Goal: Check status: Check status

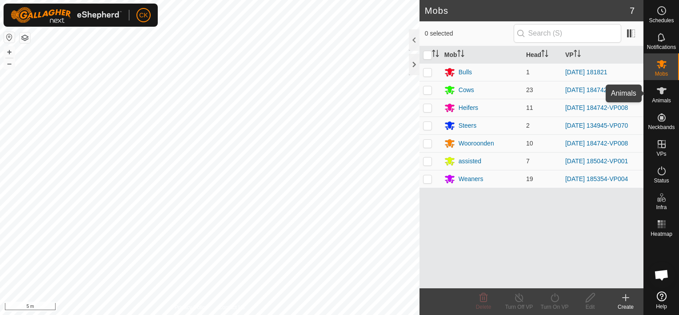
click at [660, 91] on icon at bounding box center [662, 90] width 10 height 7
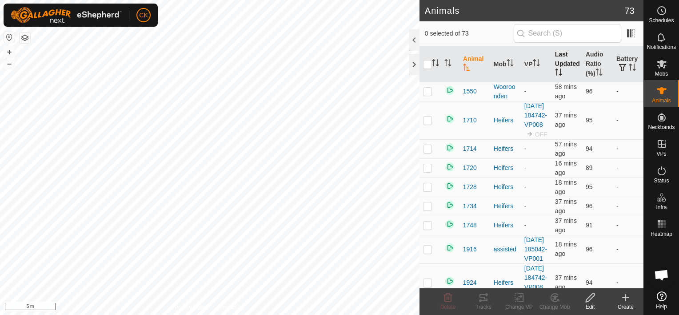
click at [557, 57] on th "Last Updated" at bounding box center [566, 64] width 31 height 36
checkbox input "true"
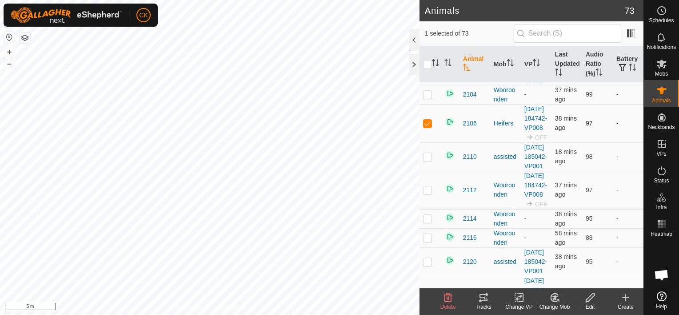
scroll to position [355, 0]
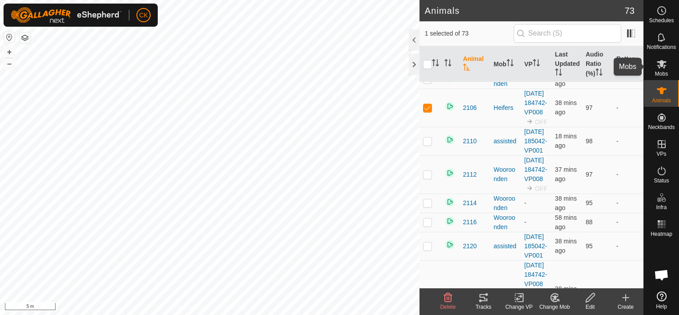
click at [663, 64] on icon at bounding box center [661, 64] width 11 height 11
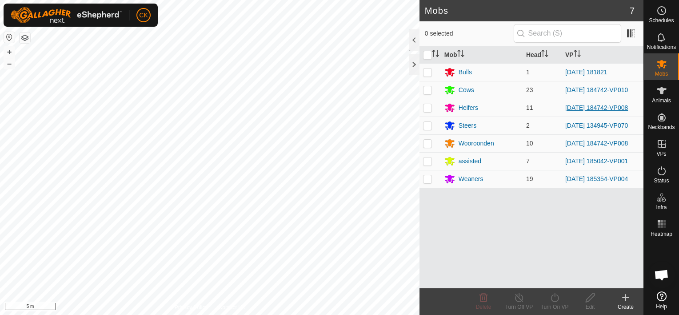
click at [598, 105] on link "[DATE] 184742-VP008" at bounding box center [596, 107] width 63 height 7
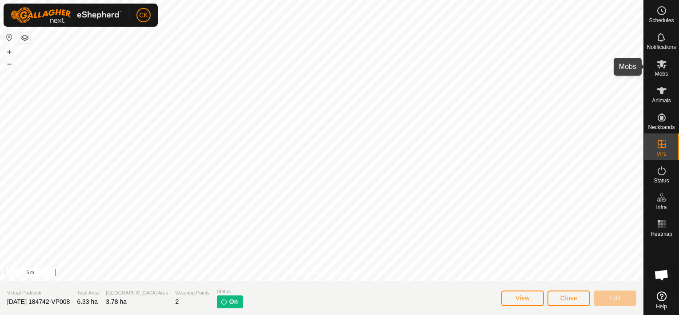
click at [661, 64] on icon at bounding box center [662, 64] width 10 height 8
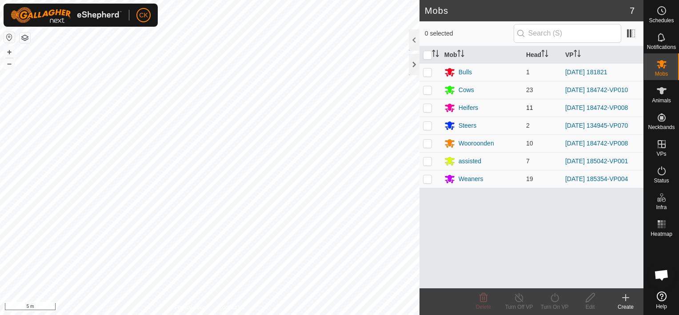
click at [428, 109] on p-checkbox at bounding box center [427, 107] width 9 height 7
click at [428, 108] on p-checkbox at bounding box center [427, 107] width 9 height 7
checkbox input "false"
click at [428, 143] on p-checkbox at bounding box center [427, 142] width 9 height 7
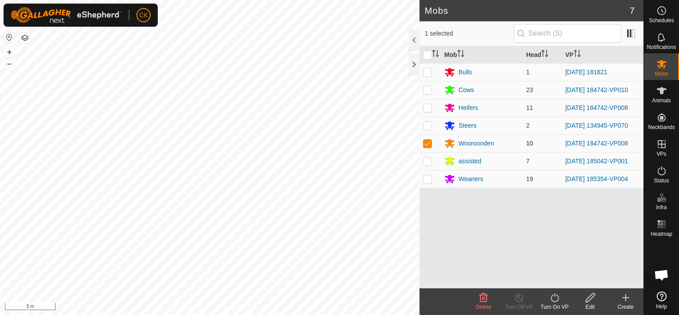
checkbox input "false"
click at [663, 63] on icon at bounding box center [662, 64] width 10 height 8
click at [662, 36] on icon at bounding box center [661, 37] width 11 height 11
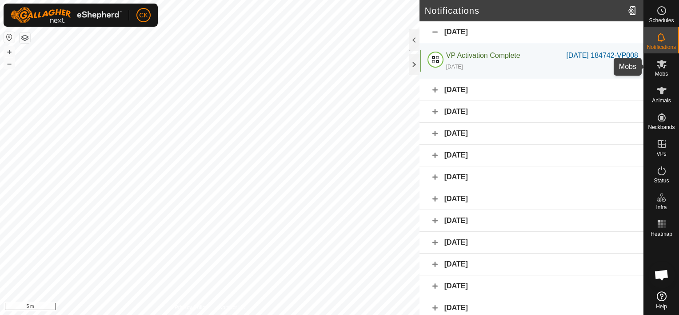
click at [659, 64] on icon at bounding box center [661, 64] width 11 height 11
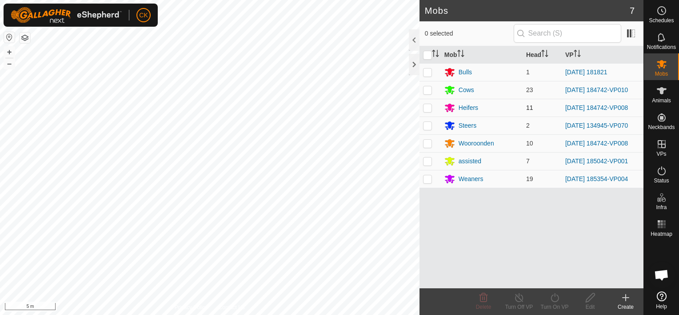
click at [427, 107] on p-checkbox at bounding box center [427, 107] width 9 height 7
click at [428, 107] on p-checkbox at bounding box center [427, 107] width 9 height 7
checkbox input "false"
click at [428, 142] on p-checkbox at bounding box center [427, 142] width 9 height 7
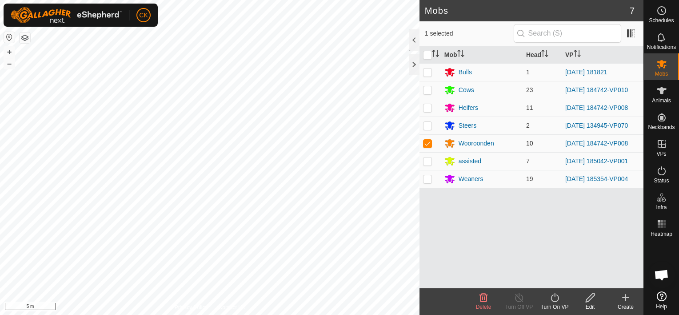
checkbox input "false"
click at [661, 172] on icon at bounding box center [661, 170] width 11 height 11
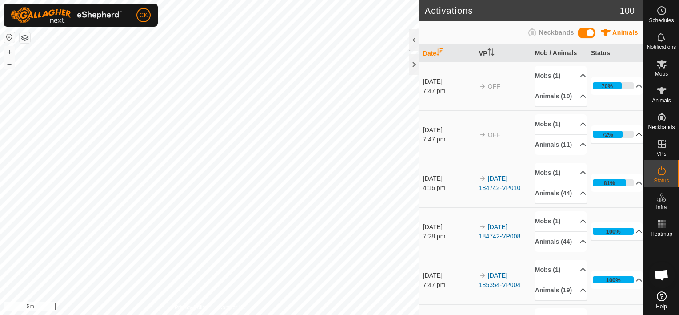
click at [627, 143] on p-accordion-header "72%" at bounding box center [617, 134] width 52 height 18
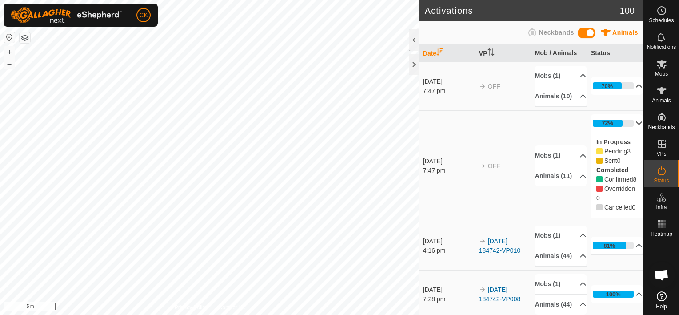
click at [636, 88] on icon at bounding box center [639, 86] width 6 height 4
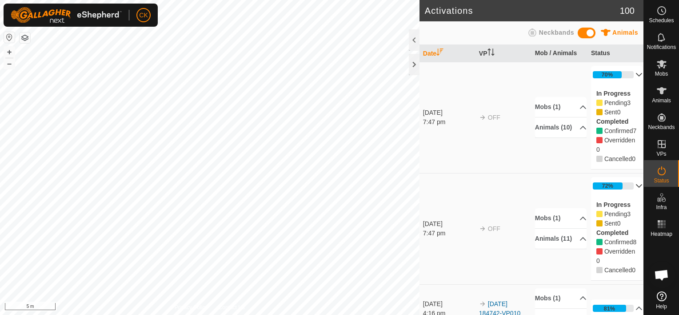
click at [626, 87] on div "In Progress Pending 3 Sent 0 Completed Confirmed 7 Overridden 0 Cancelled 0" at bounding box center [617, 126] width 52 height 85
